Goal: Task Accomplishment & Management: Manage account settings

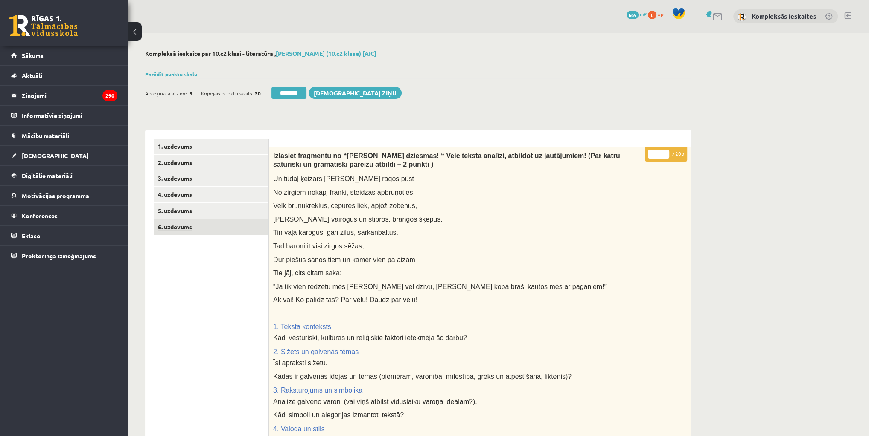
click at [175, 226] on link "6. uzdevums" at bounding box center [211, 227] width 115 height 16
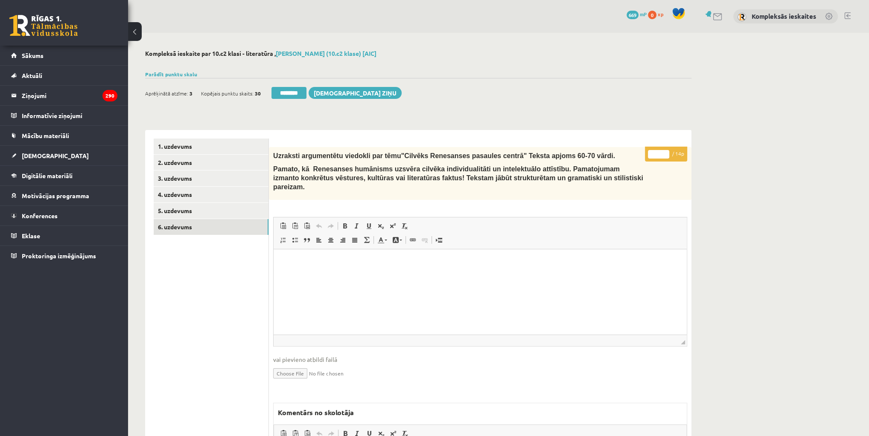
drag, startPoint x: 282, startPoint y: 96, endPoint x: 472, endPoint y: 26, distance: 202.6
click at [282, 96] on input "********" at bounding box center [288, 93] width 35 height 12
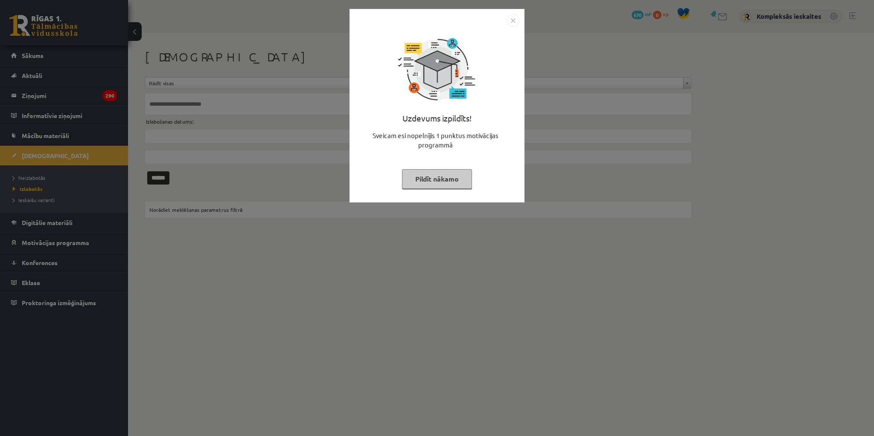
click at [439, 177] on button "Pildīt nākamo" at bounding box center [437, 179] width 70 height 20
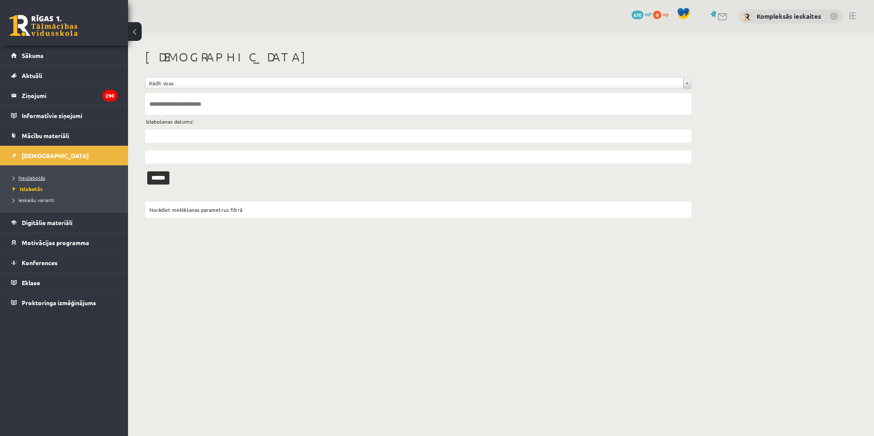
click at [38, 179] on span "Neizlabotās" at bounding box center [29, 178] width 32 height 7
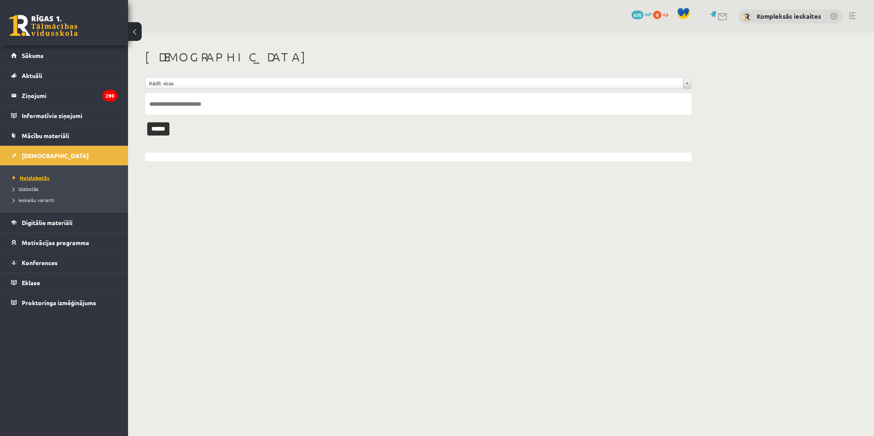
click at [16, 176] on span "Neizlabotās" at bounding box center [31, 178] width 37 height 7
click at [39, 93] on legend "Ziņojumi 290" at bounding box center [70, 96] width 96 height 20
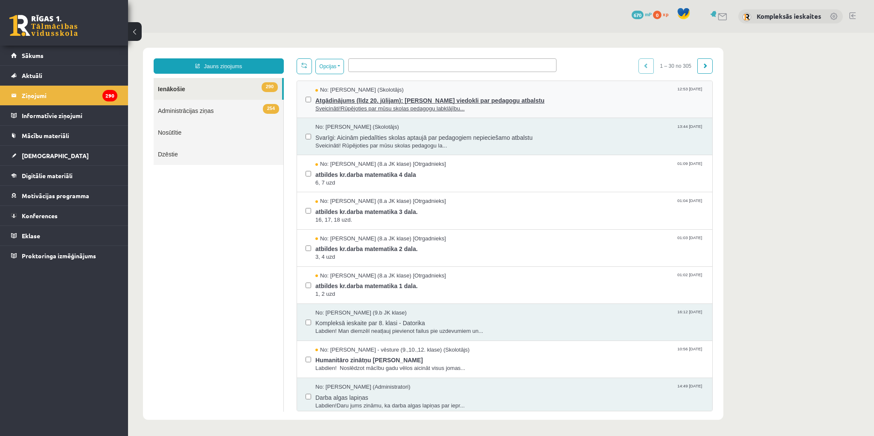
click at [375, 98] on span "Atgādinājums (līdz 20. jūlijam): [PERSON_NAME] viedokli par pedagogu atbalstu" at bounding box center [509, 99] width 388 height 11
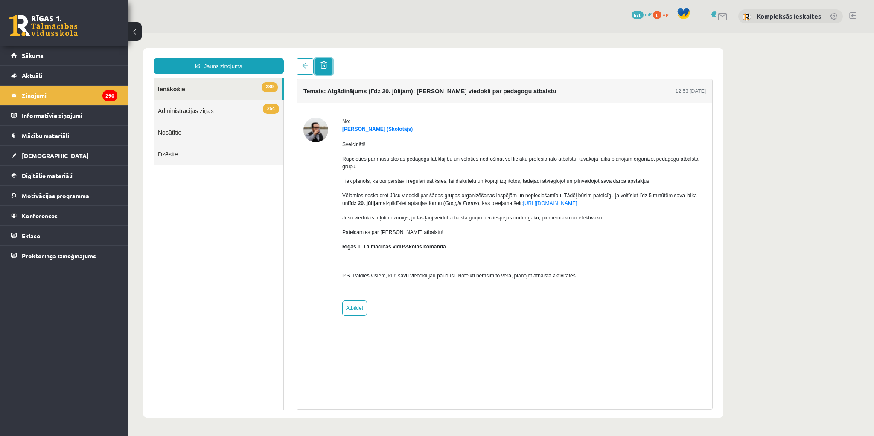
click at [323, 69] on link at bounding box center [323, 66] width 17 height 16
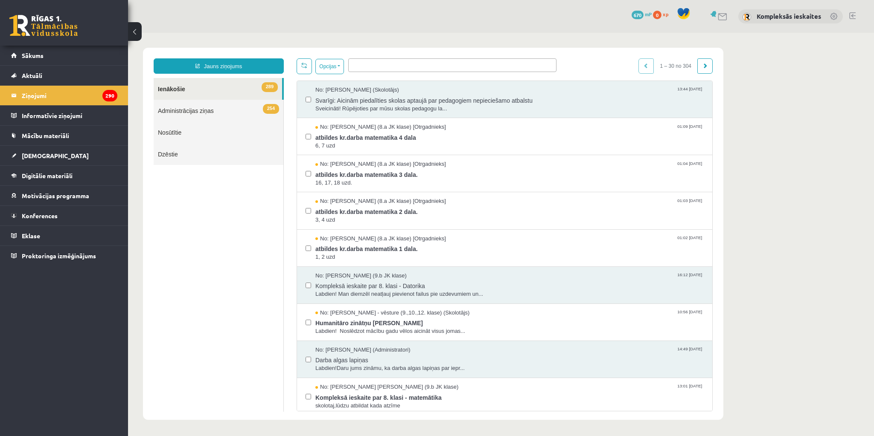
click at [850, 16] on link at bounding box center [852, 15] width 6 height 7
